Goal: Information Seeking & Learning: Learn about a topic

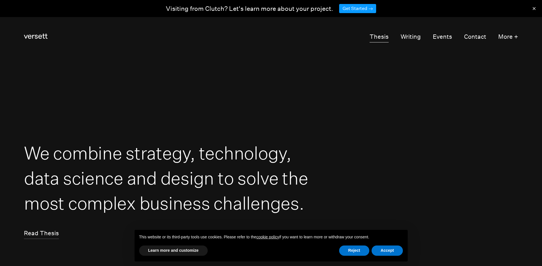
click at [376, 37] on link "Thesis" at bounding box center [379, 36] width 19 height 11
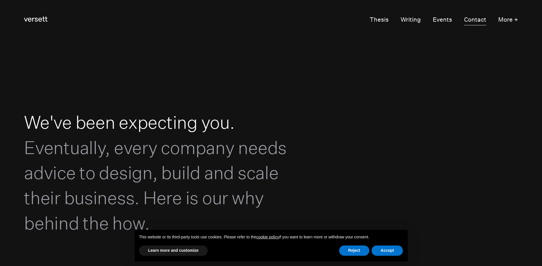
click at [475, 22] on link "Contact" at bounding box center [475, 19] width 22 height 11
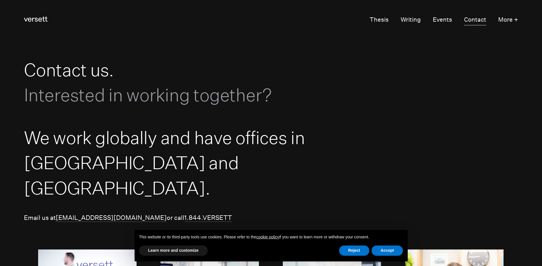
click at [474, 21] on link "Contact" at bounding box center [475, 19] width 22 height 11
click at [500, 19] on button "More +" at bounding box center [509, 19] width 20 height 11
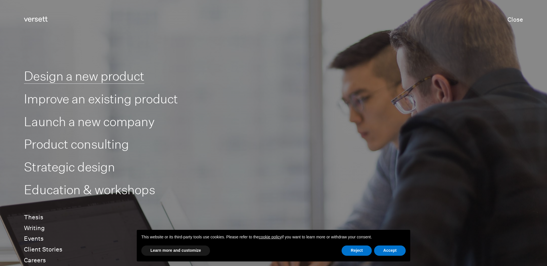
click at [127, 79] on link "Design a new product" at bounding box center [84, 76] width 120 height 15
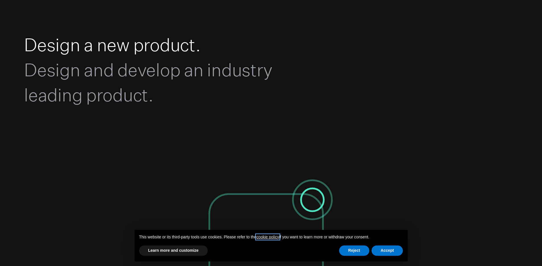
scroll to position [128, 0]
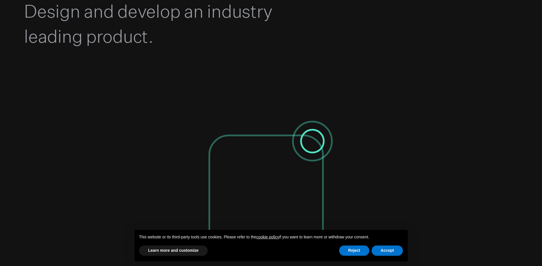
click at [304, 138] on icon at bounding box center [271, 192] width 127 height 163
drag, startPoint x: 289, startPoint y: 150, endPoint x: 231, endPoint y: 175, distance: 63.0
click at [230, 178] on icon at bounding box center [271, 192] width 127 height 163
click at [295, 141] on icon at bounding box center [271, 192] width 127 height 163
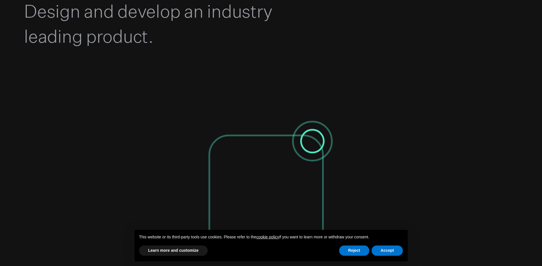
click at [295, 141] on icon at bounding box center [271, 192] width 127 height 163
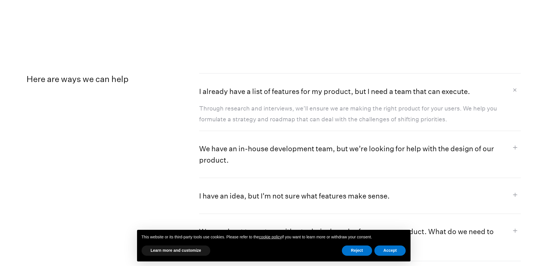
scroll to position [0, 0]
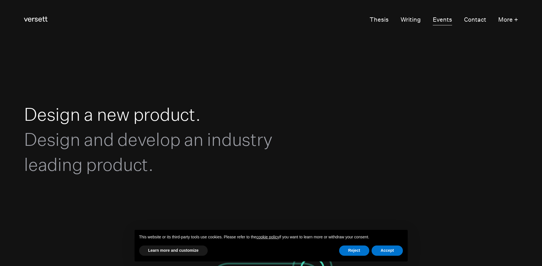
click at [445, 20] on link "Events" at bounding box center [442, 19] width 19 height 11
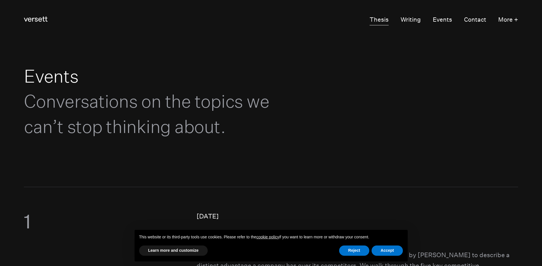
click at [376, 20] on link "Thesis" at bounding box center [379, 19] width 19 height 11
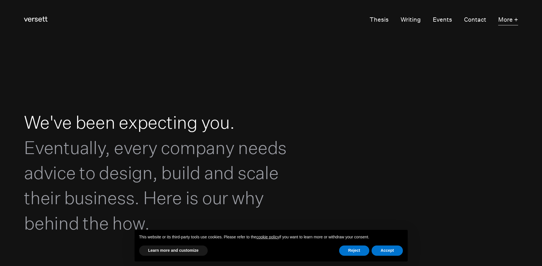
click at [511, 18] on button "More +" at bounding box center [509, 19] width 20 height 11
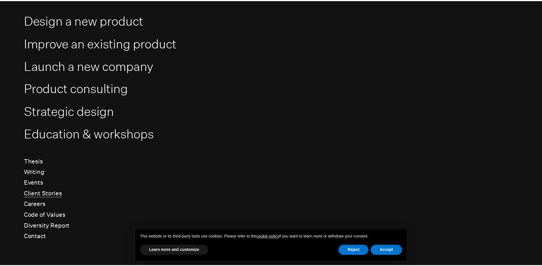
scroll to position [56, 0]
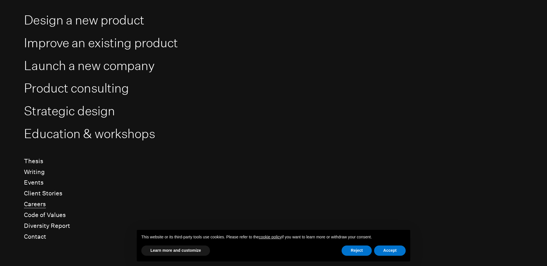
click at [42, 208] on link "Careers" at bounding box center [35, 204] width 22 height 8
